Goal: Transaction & Acquisition: Purchase product/service

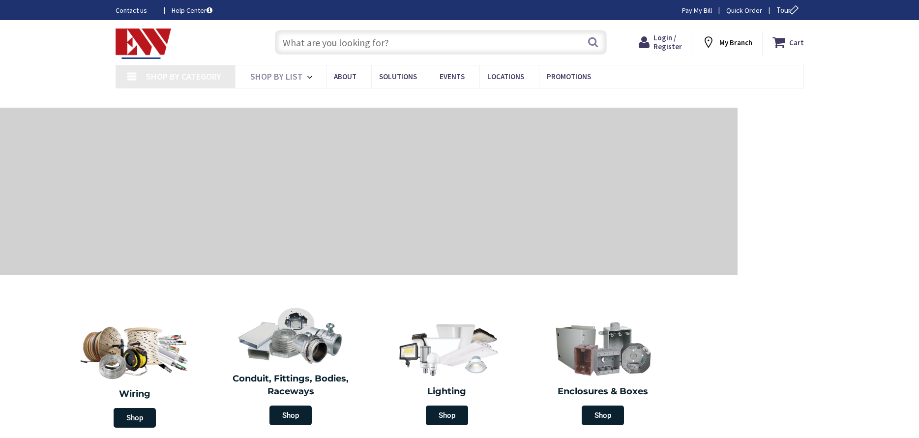
click at [358, 42] on input "text" at bounding box center [441, 42] width 332 height 25
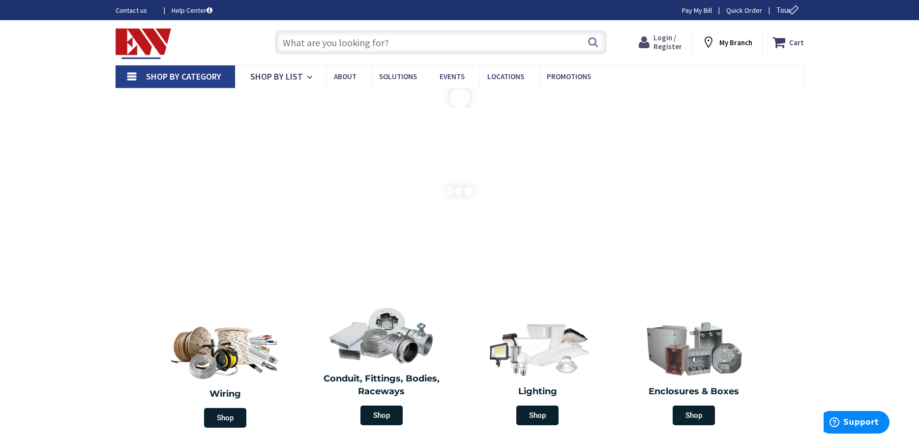
click at [665, 38] on span "Login / Register" at bounding box center [667, 42] width 29 height 18
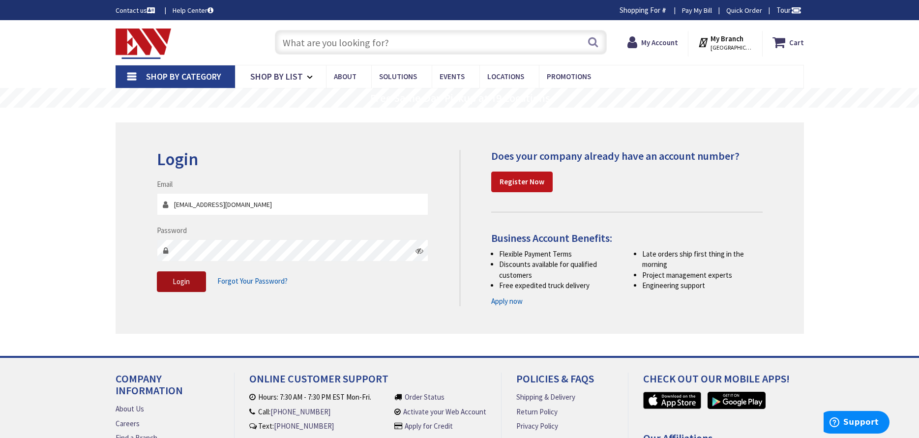
click at [189, 277] on span "Login" at bounding box center [181, 281] width 17 height 9
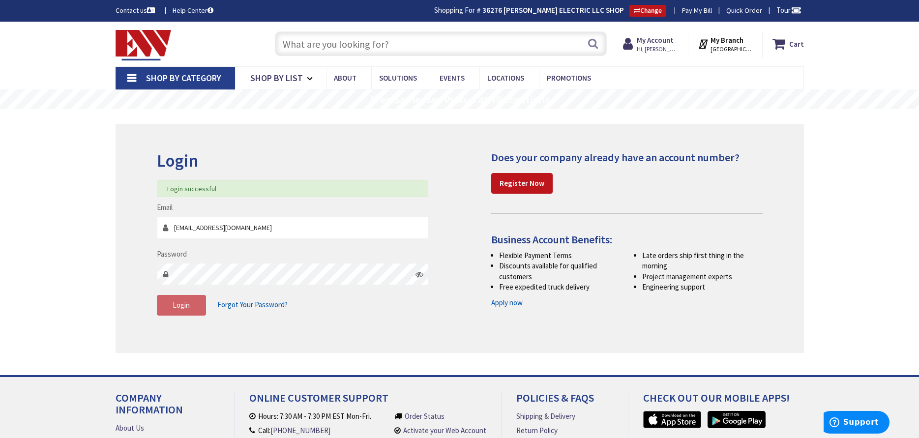
click at [368, 38] on input "text" at bounding box center [441, 43] width 332 height 25
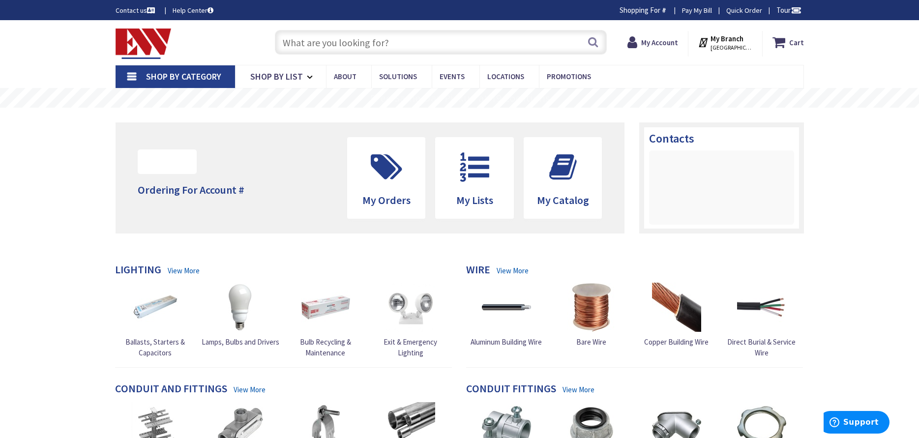
click at [368, 38] on input "text" at bounding box center [441, 42] width 332 height 25
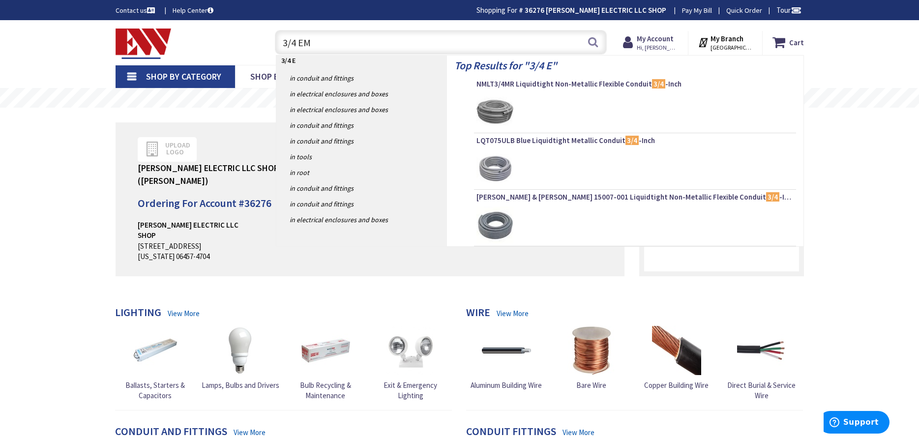
type input "3/4 EMT"
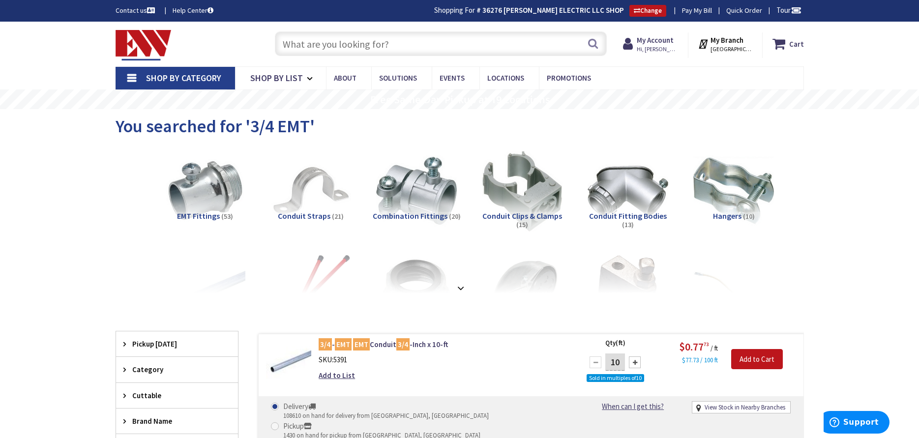
click at [324, 41] on input "text" at bounding box center [441, 43] width 332 height 25
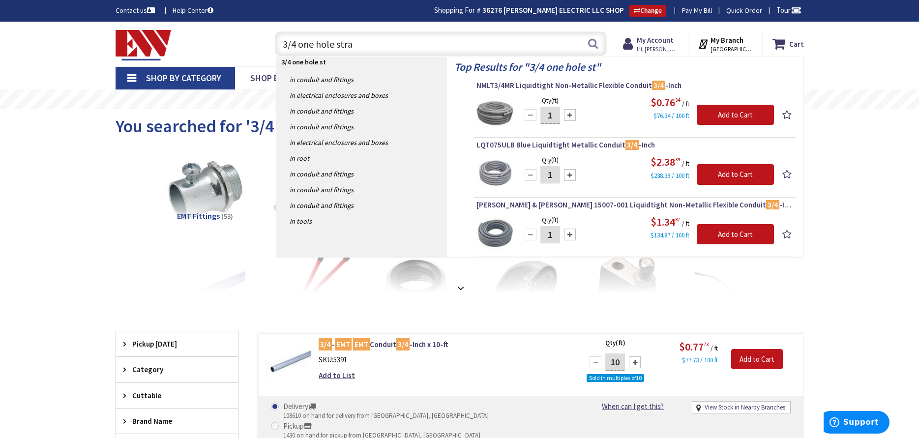
type input "3/4 one hole strap"
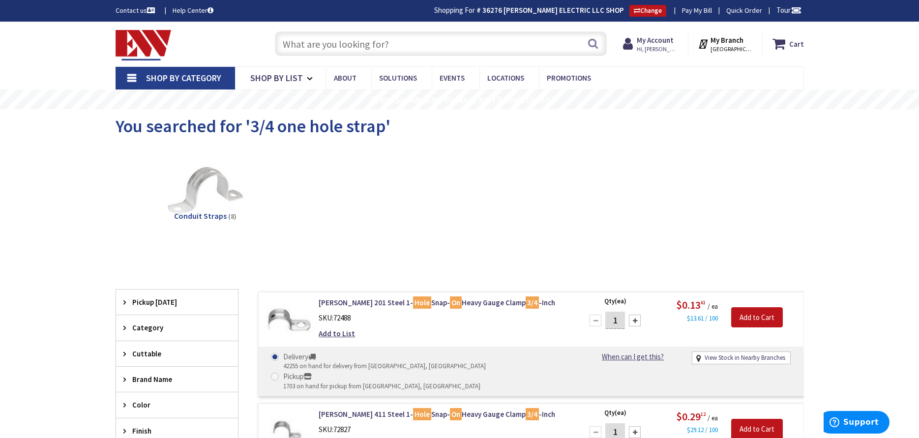
click at [330, 38] on input "text" at bounding box center [441, 43] width 332 height 25
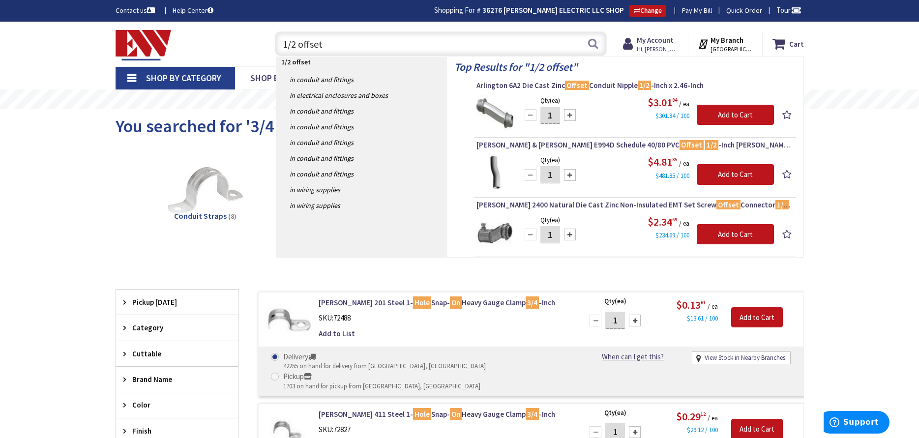
type input "1/2 offset"
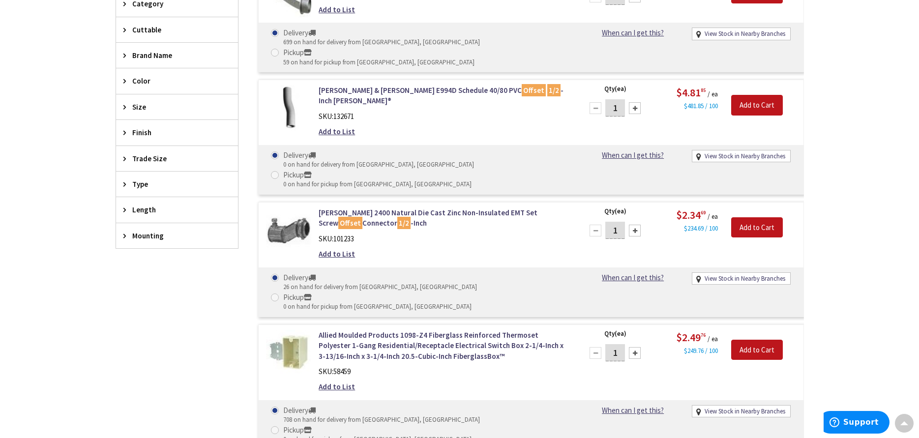
scroll to position [442, 0]
